Goal: Find contact information: Find contact information

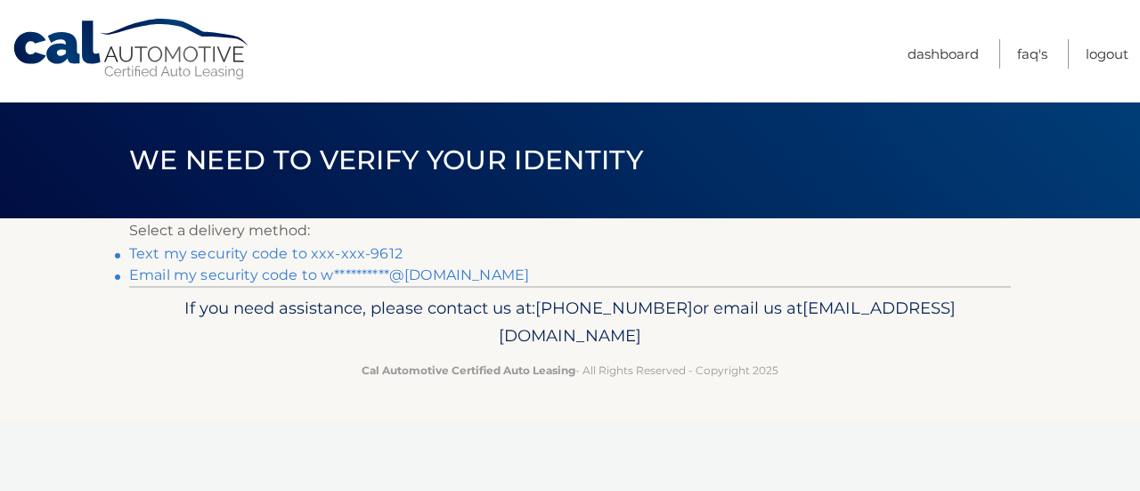
click at [250, 247] on link "Text my security code to xxx-xxx-9612" at bounding box center [265, 253] width 273 height 17
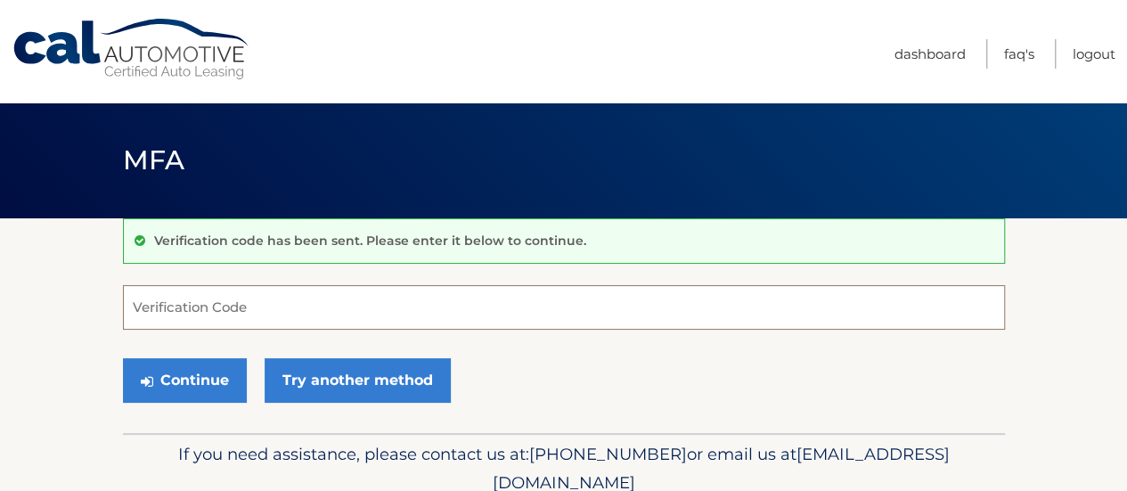
click at [226, 293] on input "Verification Code" at bounding box center [564, 307] width 882 height 45
type input "498016"
click at [123, 358] on button "Continue" at bounding box center [185, 380] width 124 height 45
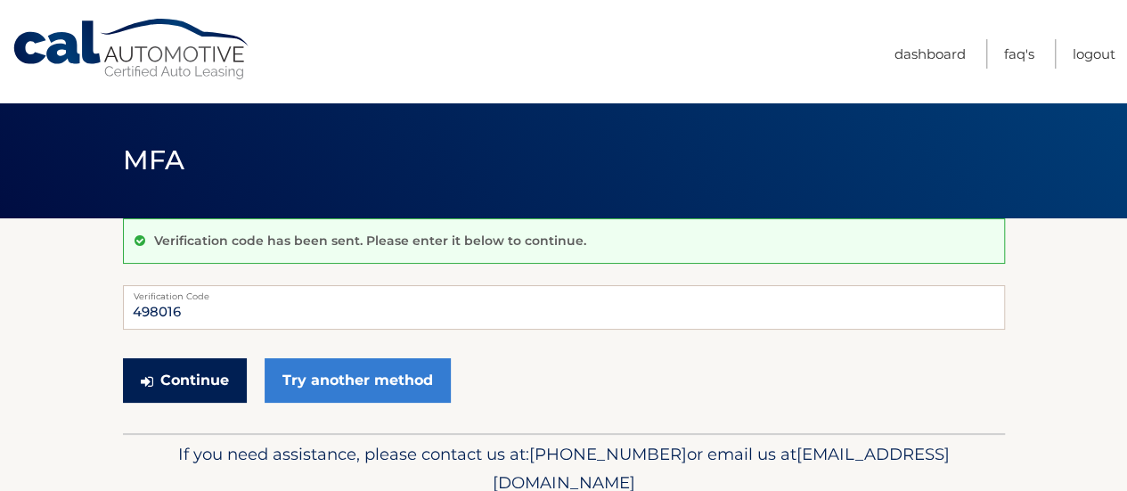
click at [178, 372] on button "Continue" at bounding box center [185, 380] width 124 height 45
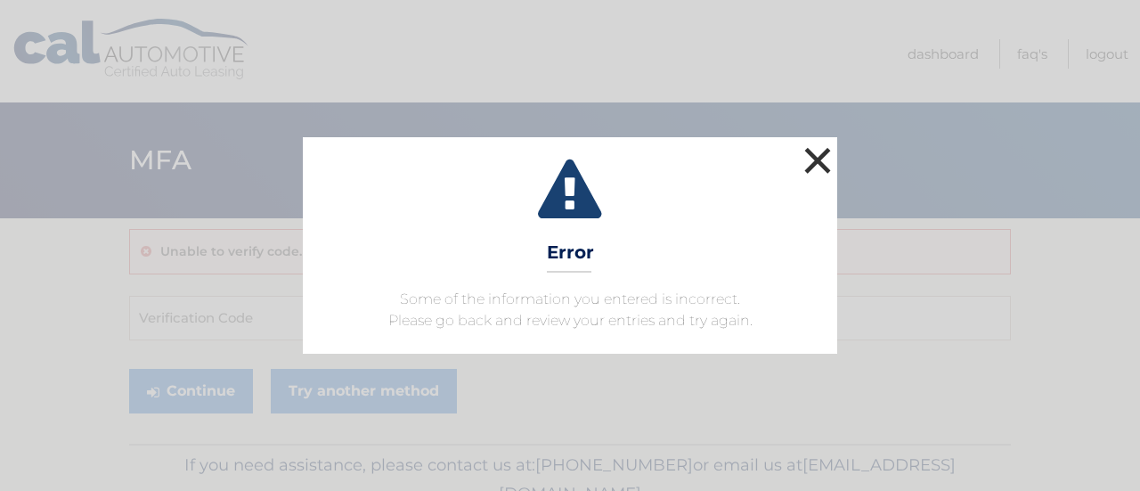
click at [821, 159] on button "×" at bounding box center [818, 161] width 36 height 36
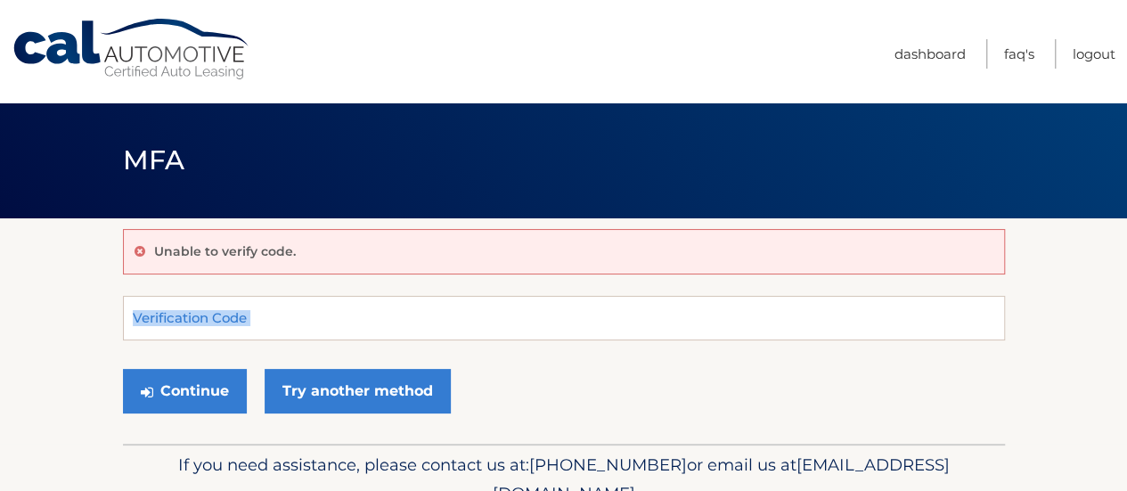
click at [192, 334] on form "Verification Code Continue Try another method" at bounding box center [564, 359] width 882 height 126
click at [191, 332] on input "Verification Code" at bounding box center [564, 318] width 882 height 45
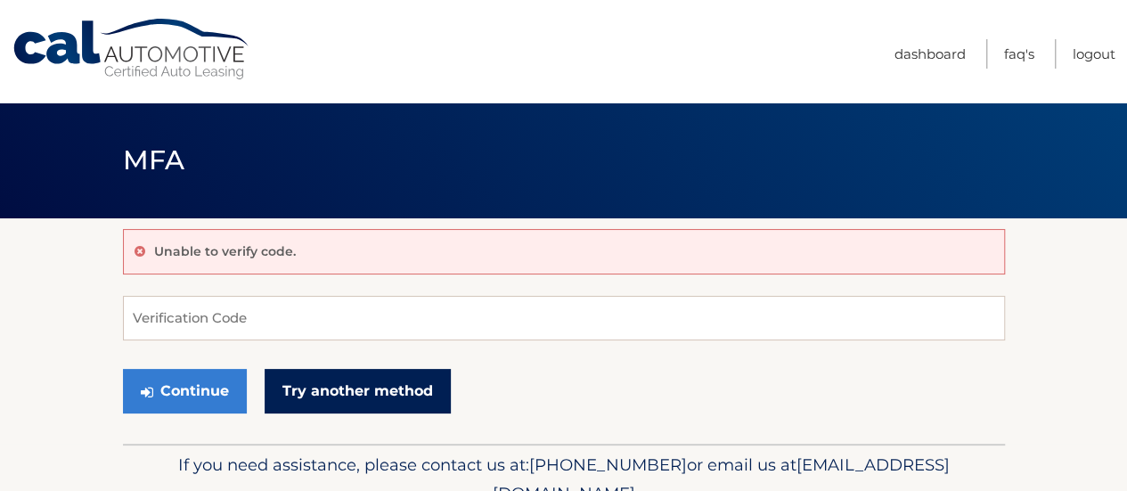
click at [322, 379] on link "Try another method" at bounding box center [358, 391] width 186 height 45
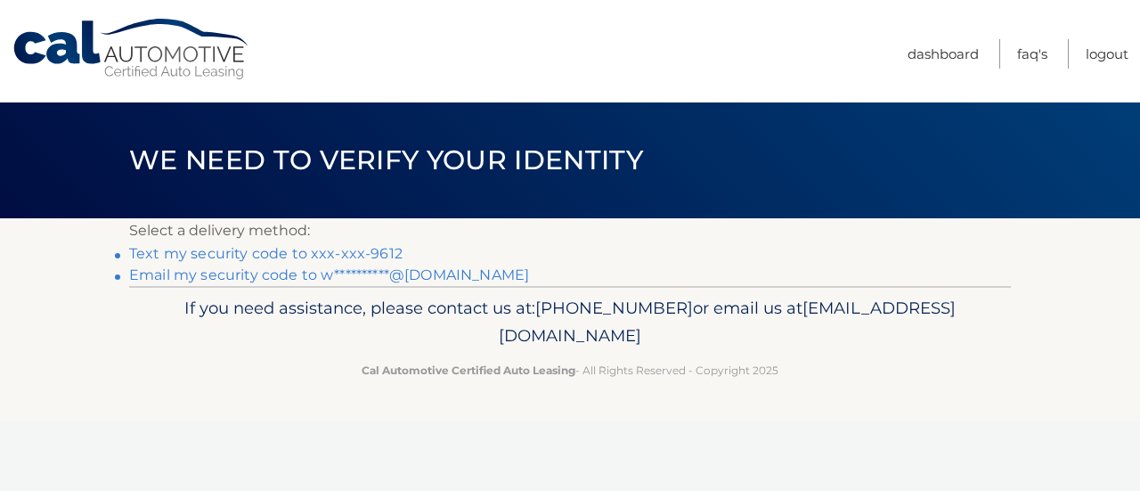
click at [285, 281] on link "**********" at bounding box center [329, 274] width 400 height 17
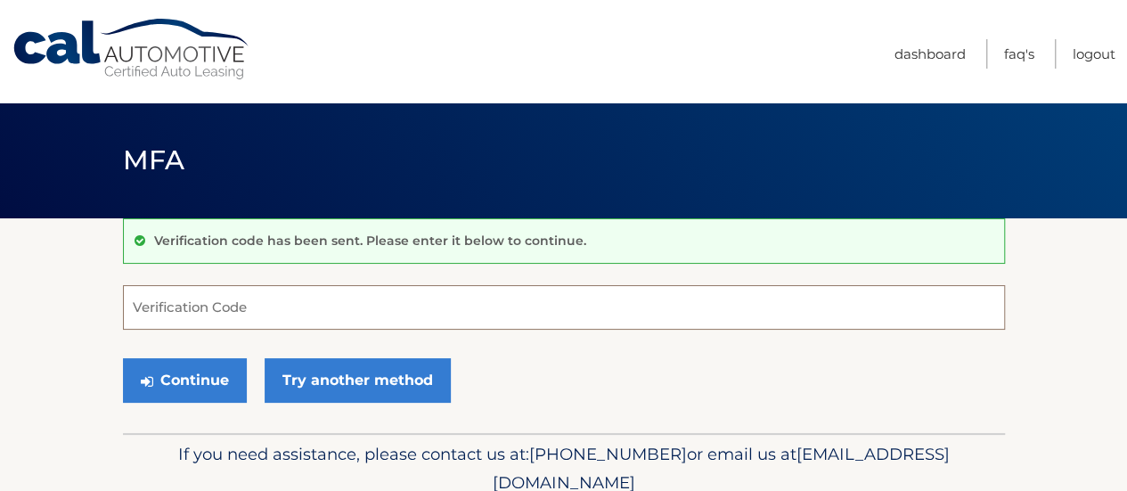
click at [208, 309] on input "Verification Code" at bounding box center [564, 307] width 882 height 45
paste input "951320"
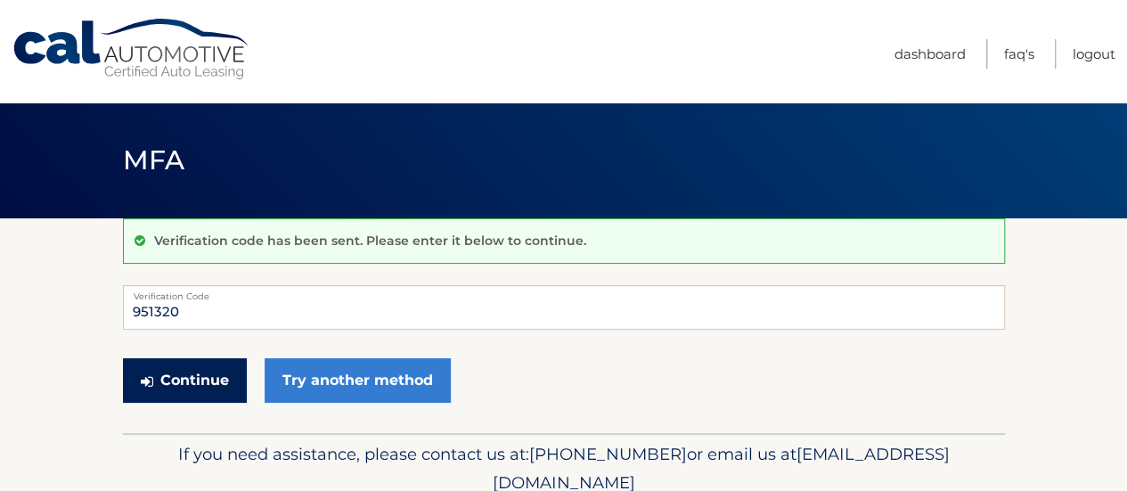
click at [175, 377] on button "Continue" at bounding box center [185, 380] width 124 height 45
type input "951320"
click at [189, 368] on button "Continue" at bounding box center [185, 380] width 124 height 45
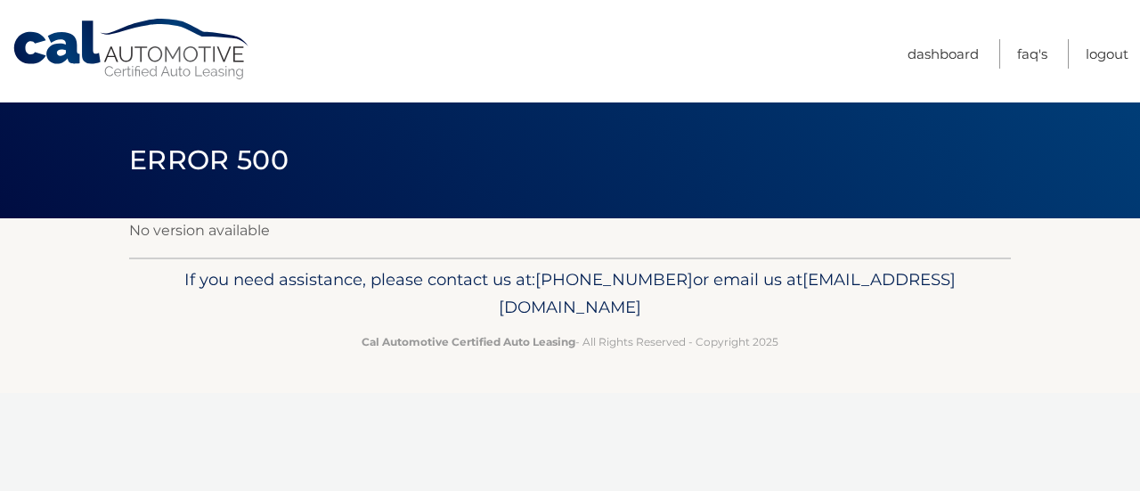
click at [730, 308] on p "If you need assistance, please contact us at: 609-807-3200 or email us at Custo…" at bounding box center [570, 293] width 859 height 57
drag, startPoint x: 720, startPoint y: 308, endPoint x: 415, endPoint y: 312, distance: 304.7
click at [415, 312] on p "If you need assistance, please contact us at: 609-807-3200 or email us at Custo…" at bounding box center [570, 293] width 859 height 57
copy span "[EMAIL_ADDRESS][DOMAIN_NAME]"
